Goal: Task Accomplishment & Management: Complete application form

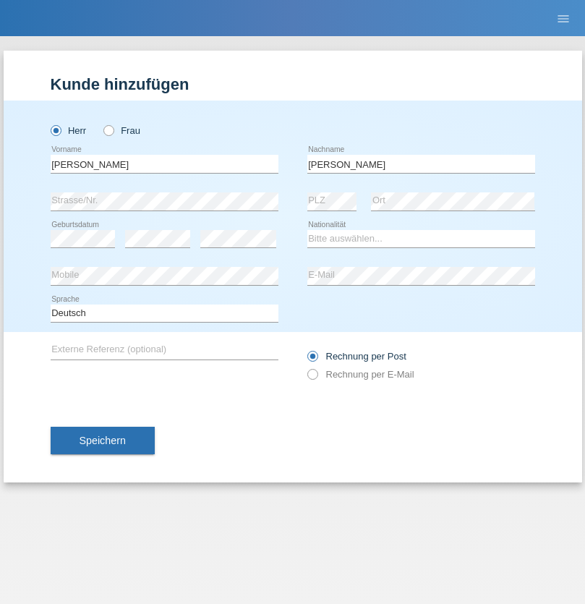
type input "Mohamed"
select select "SY"
select select "C"
select select "21"
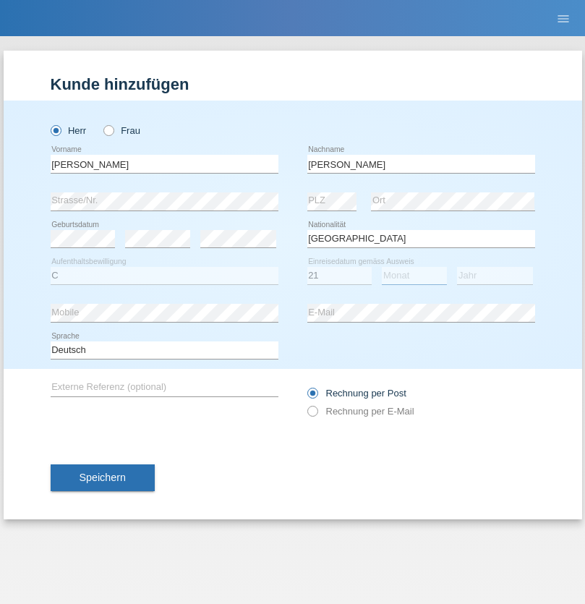
select select "12"
select select "2013"
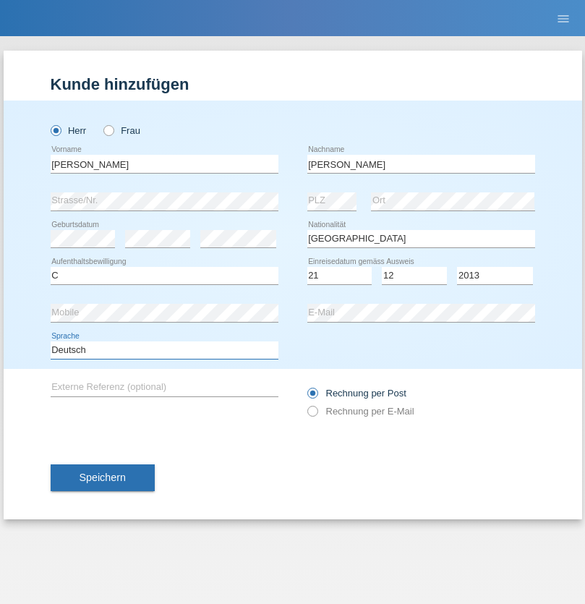
select select "en"
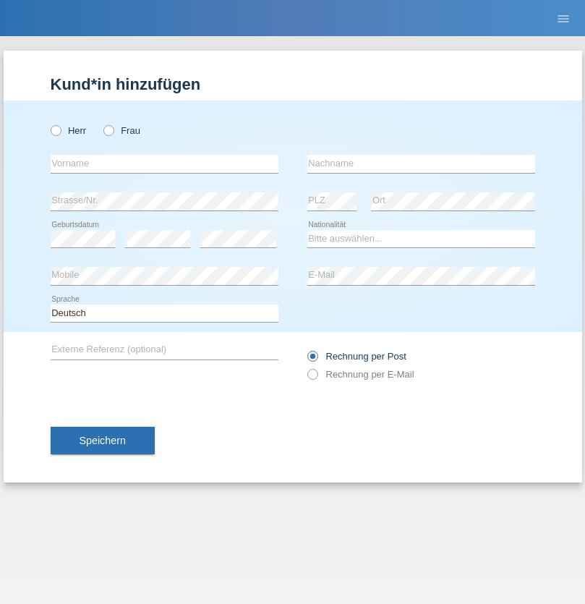
radio input "true"
click at [164, 163] on input "text" at bounding box center [165, 164] width 228 height 18
type input "David"
click at [421, 163] on input "text" at bounding box center [421, 164] width 228 height 18
type input "Senn"
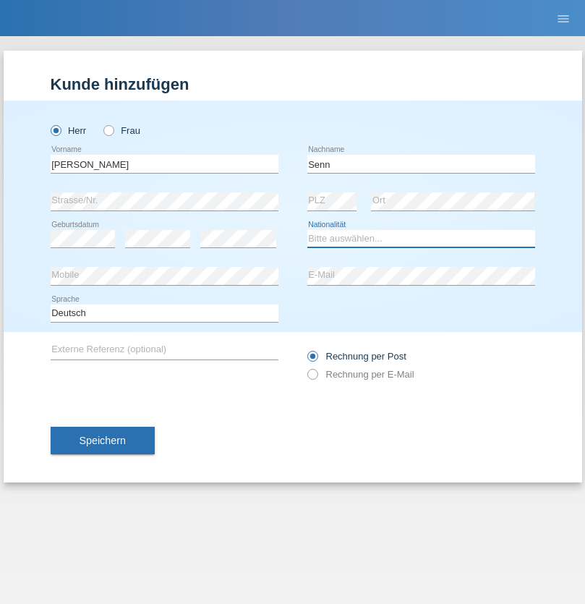
select select "CH"
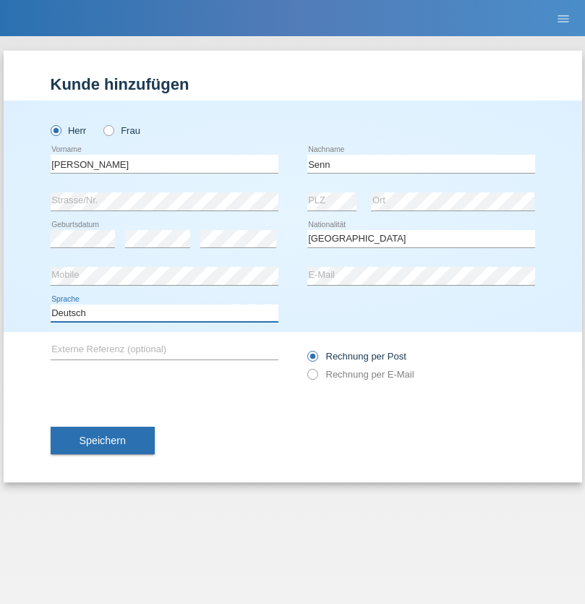
select select "en"
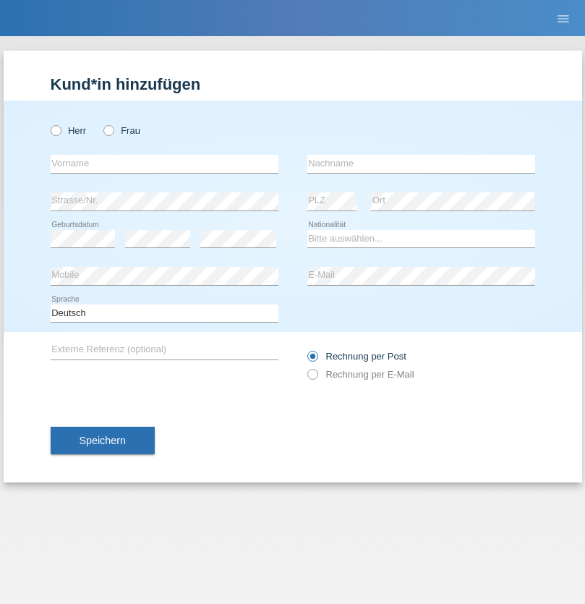
radio input "true"
click at [164, 163] on input "text" at bounding box center [165, 164] width 228 height 18
type input "firat"
click at [421, 163] on input "text" at bounding box center [421, 164] width 228 height 18
type input "kara"
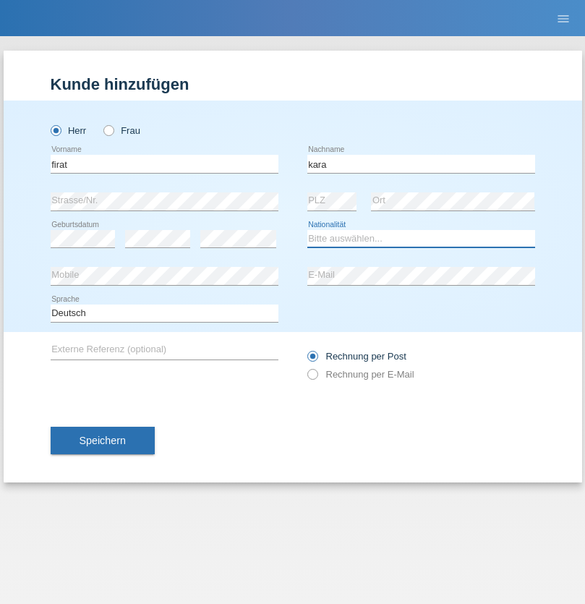
select select "CH"
radio input "true"
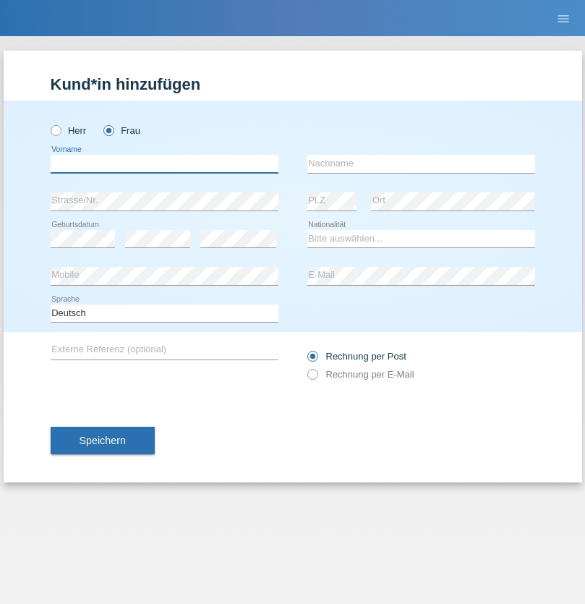
click at [164, 163] on input "text" at bounding box center [165, 164] width 228 height 18
type input "Senije"
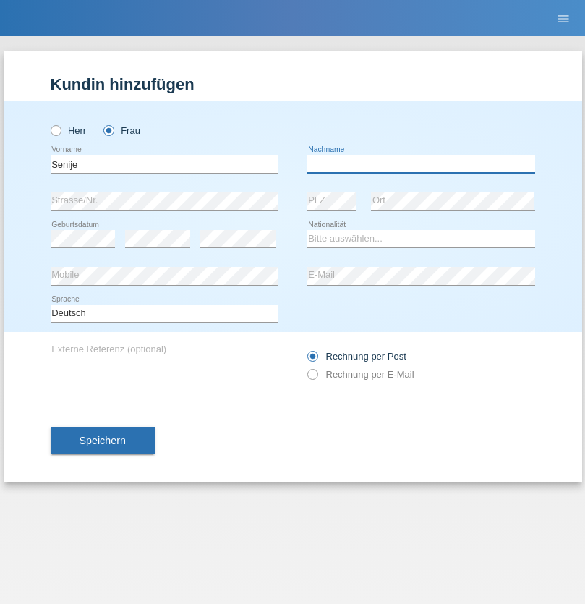
click at [421, 163] on input "text" at bounding box center [421, 164] width 228 height 18
type input "Rama"
select select "CH"
radio input "true"
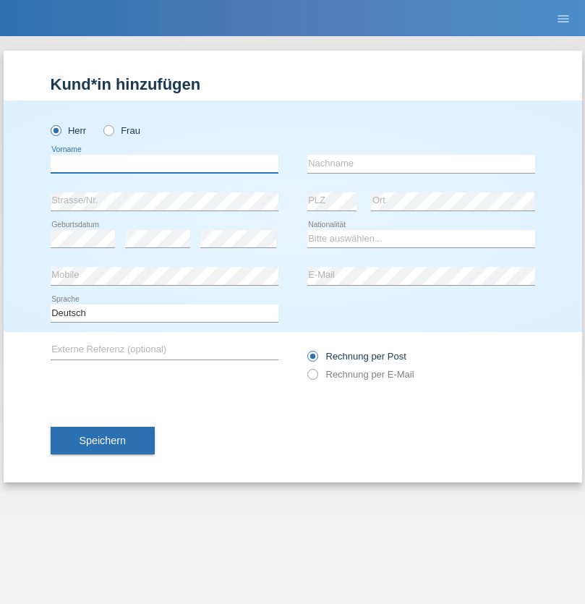
click at [164, 163] on input "text" at bounding box center [165, 164] width 228 height 18
type input "Andy"
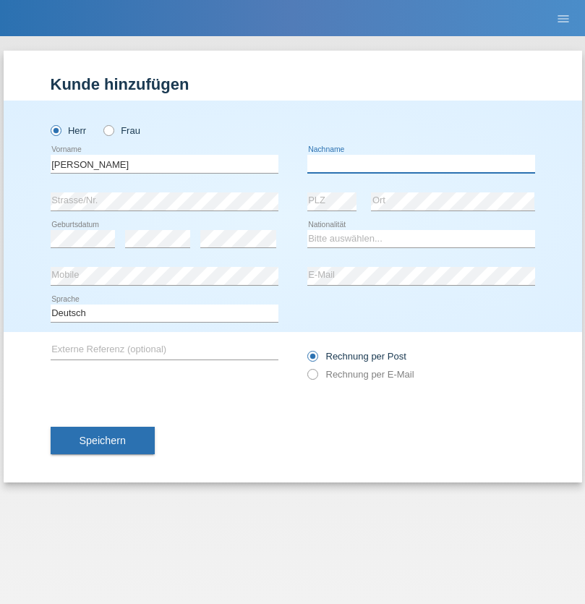
click at [421, 163] on input "text" at bounding box center [421, 164] width 228 height 18
type input "Priestley"
select select "CH"
radio input "true"
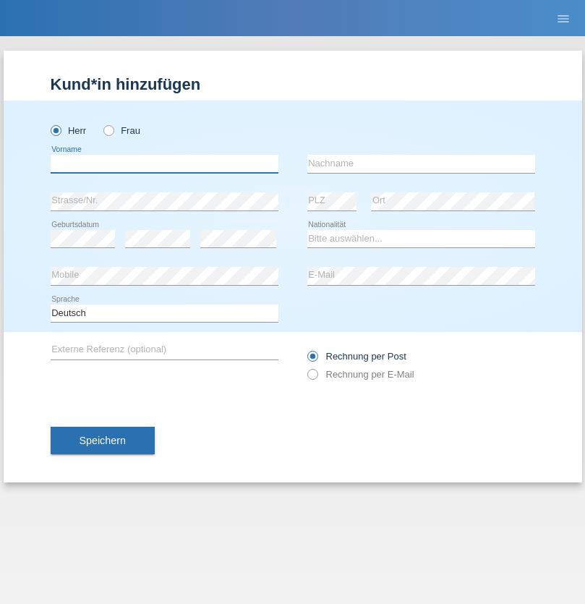
click at [164, 163] on input "text" at bounding box center [165, 164] width 228 height 18
type input "Francesco"
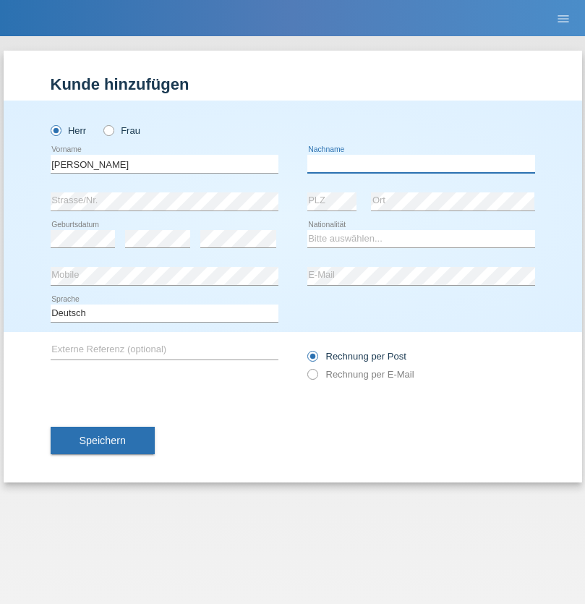
click at [421, 163] on input "text" at bounding box center [421, 164] width 228 height 18
type input "Fortugno"
select select "IT"
select select "C"
select select "09"
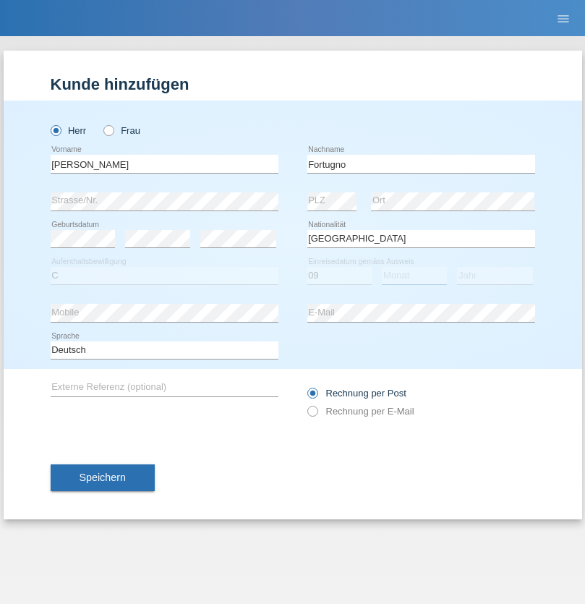
select select "08"
select select "2006"
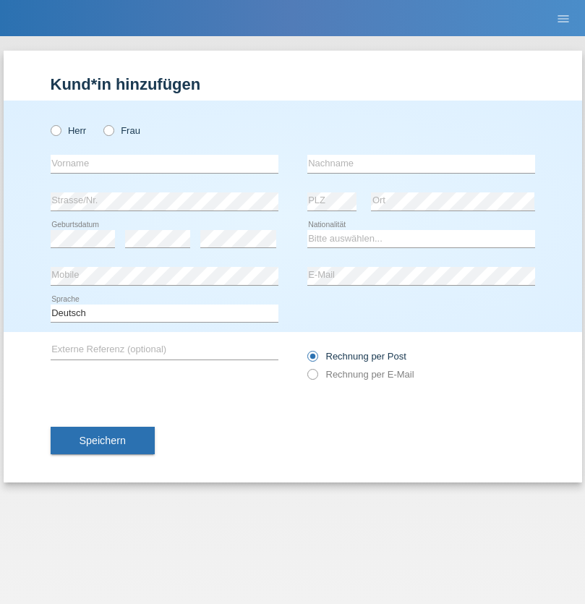
radio input "true"
click at [164, 163] on input "text" at bounding box center [165, 164] width 228 height 18
type input "Farkash"
click at [421, 163] on input "text" at bounding box center [421, 164] width 228 height 18
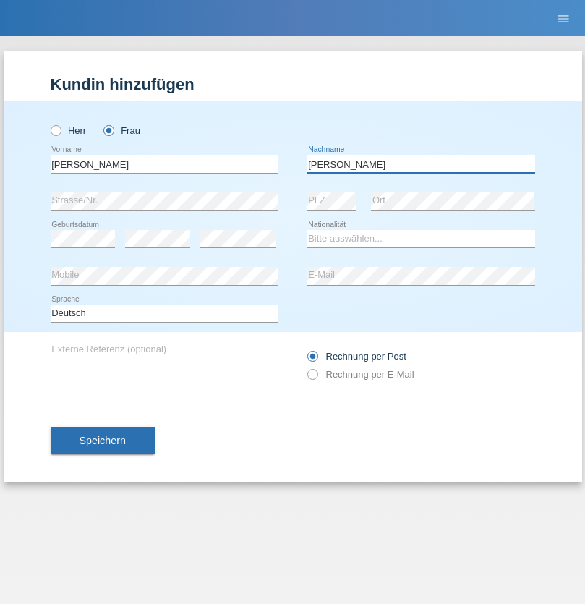
type input "Yolana"
select select "UA"
select select "C"
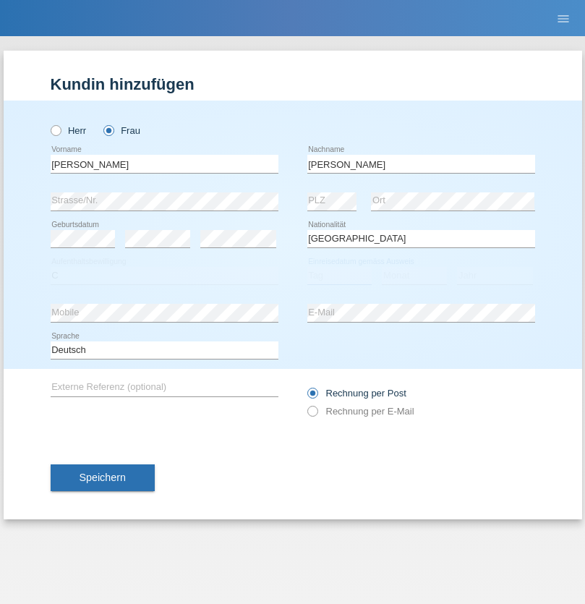
select select "23"
select select "10"
select select "2021"
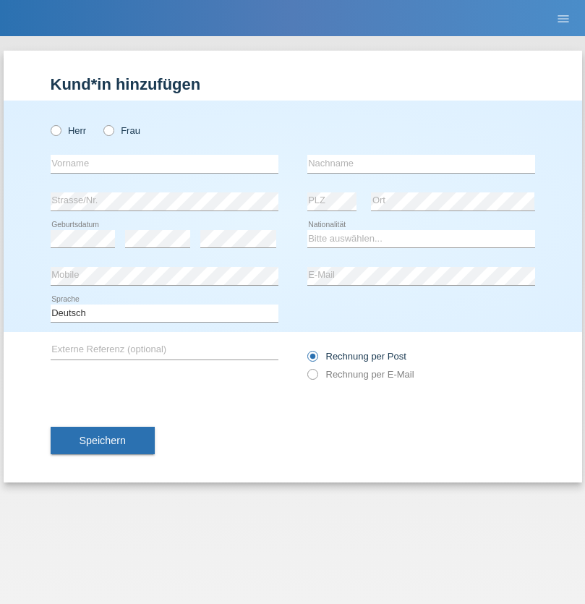
radio input "true"
click at [164, 163] on input "text" at bounding box center [165, 164] width 228 height 18
type input "Nuria"
click at [421, 163] on input "text" at bounding box center [421, 164] width 228 height 18
type input "D'Antino"
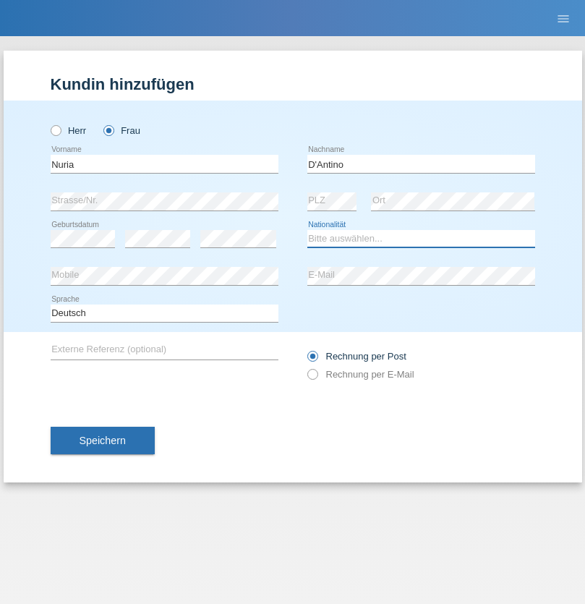
select select "CH"
